Goal: Information Seeking & Learning: Learn about a topic

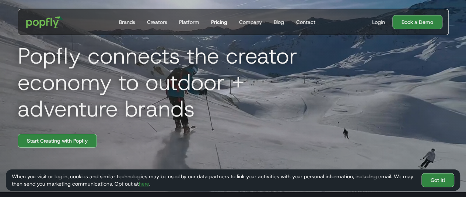
click at [214, 21] on div "Pricing" at bounding box center [219, 21] width 16 height 7
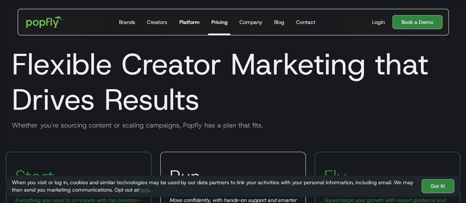
click at [193, 24] on div "Platform" at bounding box center [189, 21] width 20 height 7
